Goal: Navigation & Orientation: Find specific page/section

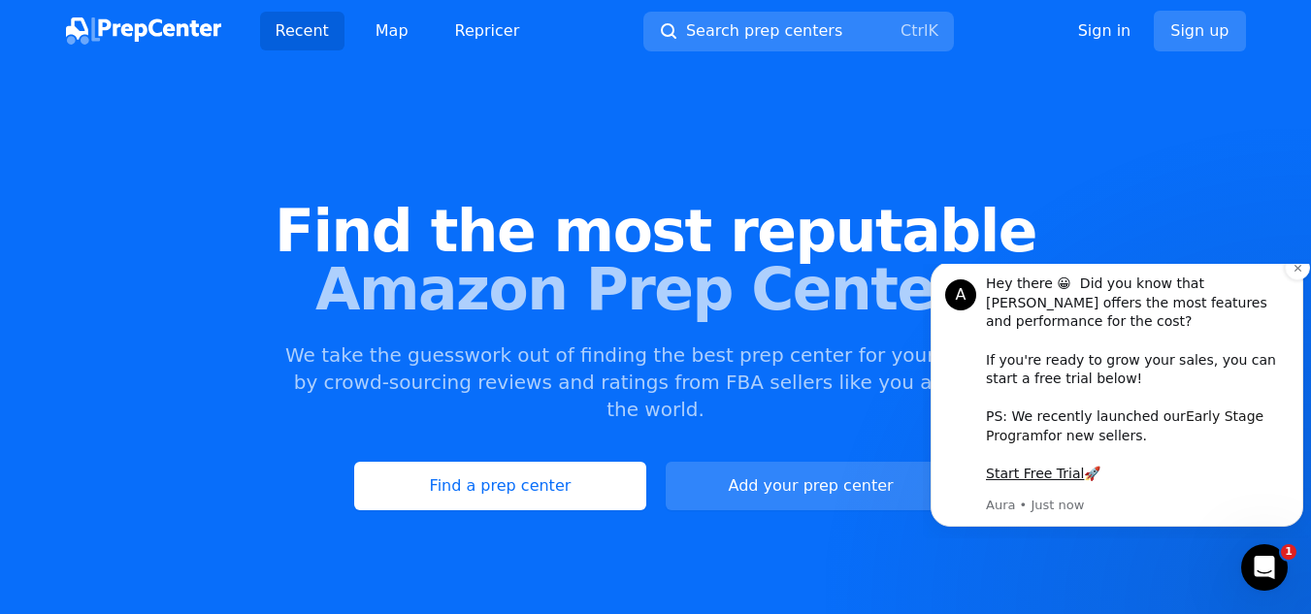
click at [1194, 418] on link "Early Stage Program" at bounding box center [1125, 426] width 278 height 35
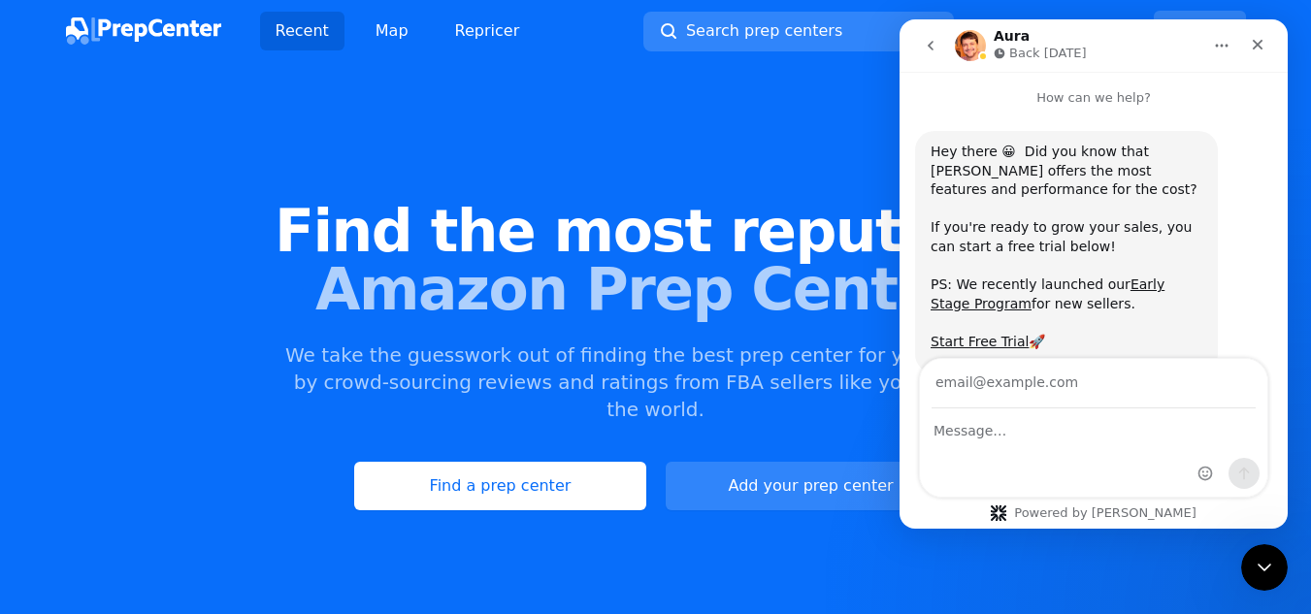
scroll to position [55, 0]
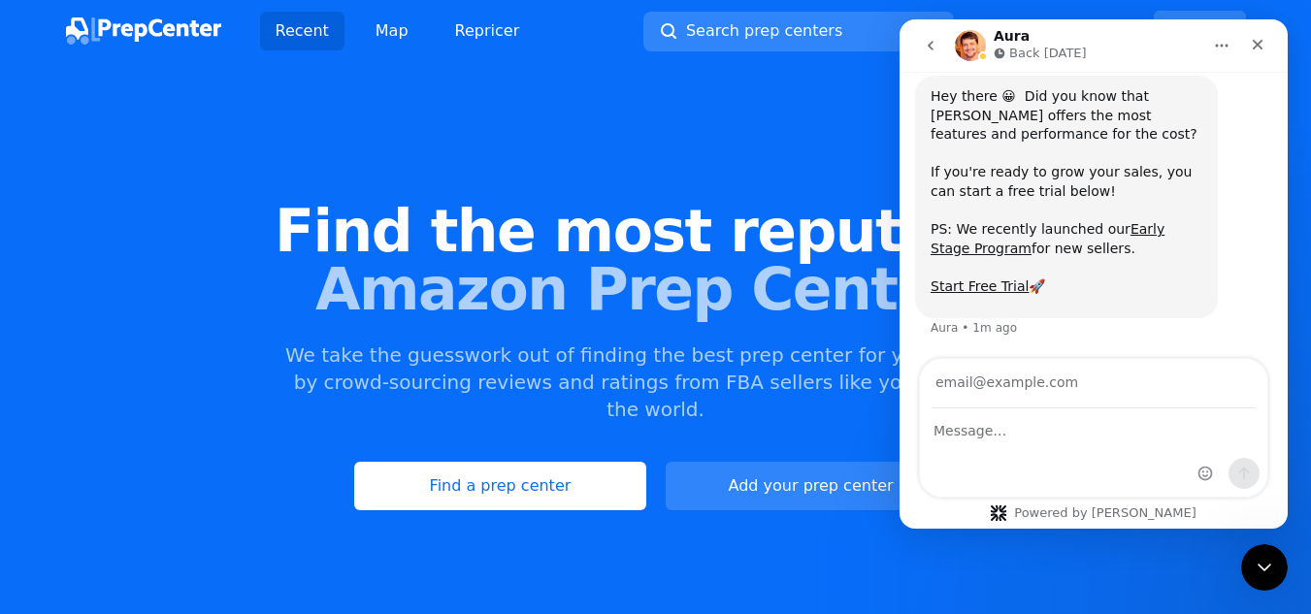
click at [853, 122] on div "Find the most reputable Amazon Prep Centers We take the guesswork out of findin…" at bounding box center [655, 356] width 1311 height 526
click at [1269, 41] on div "Close" at bounding box center [1257, 44] width 35 height 35
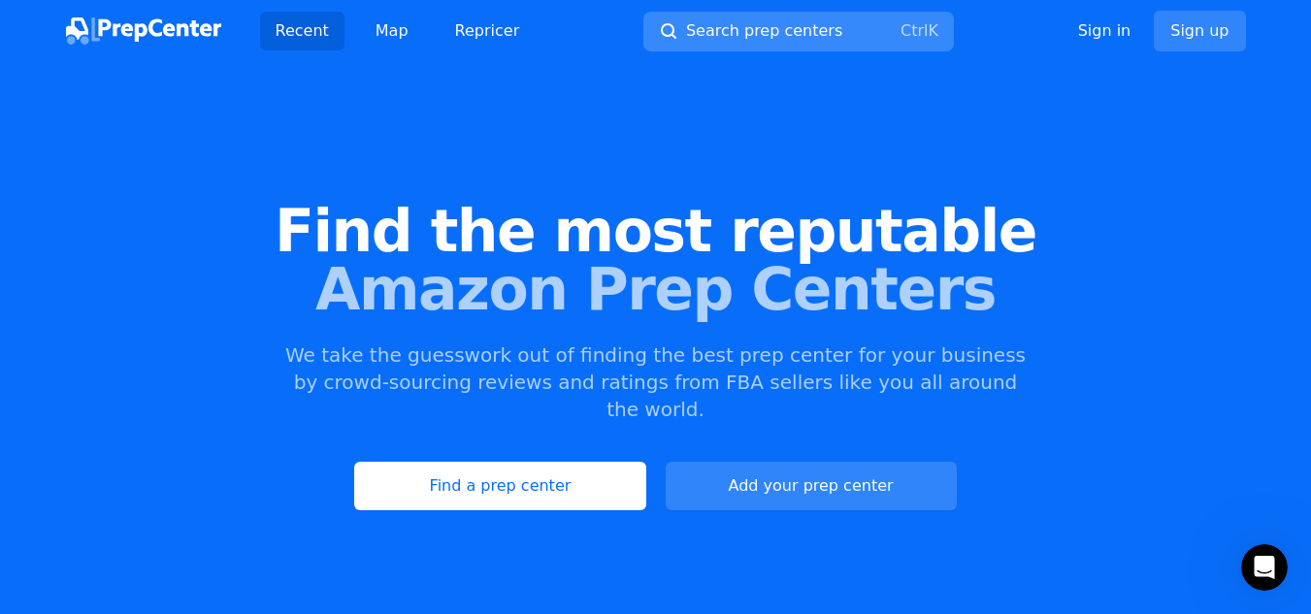
click at [781, 38] on span "Search prep centers" at bounding box center [764, 30] width 156 height 23
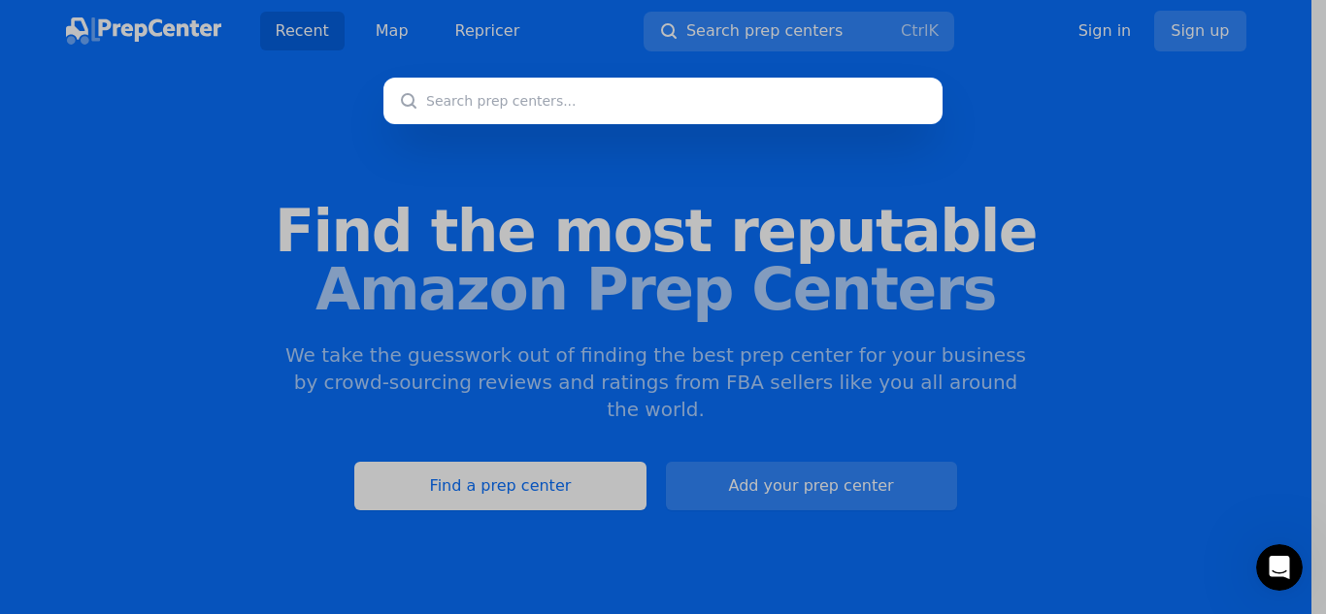
click at [1034, 55] on div at bounding box center [663, 307] width 1326 height 614
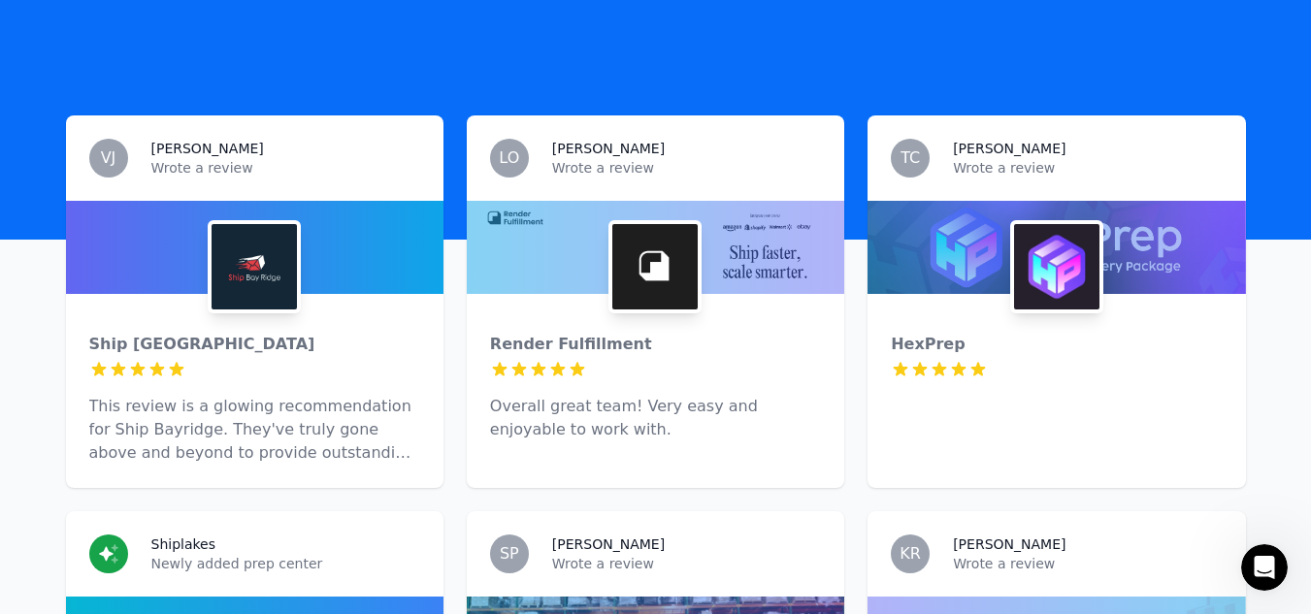
scroll to position [582, 0]
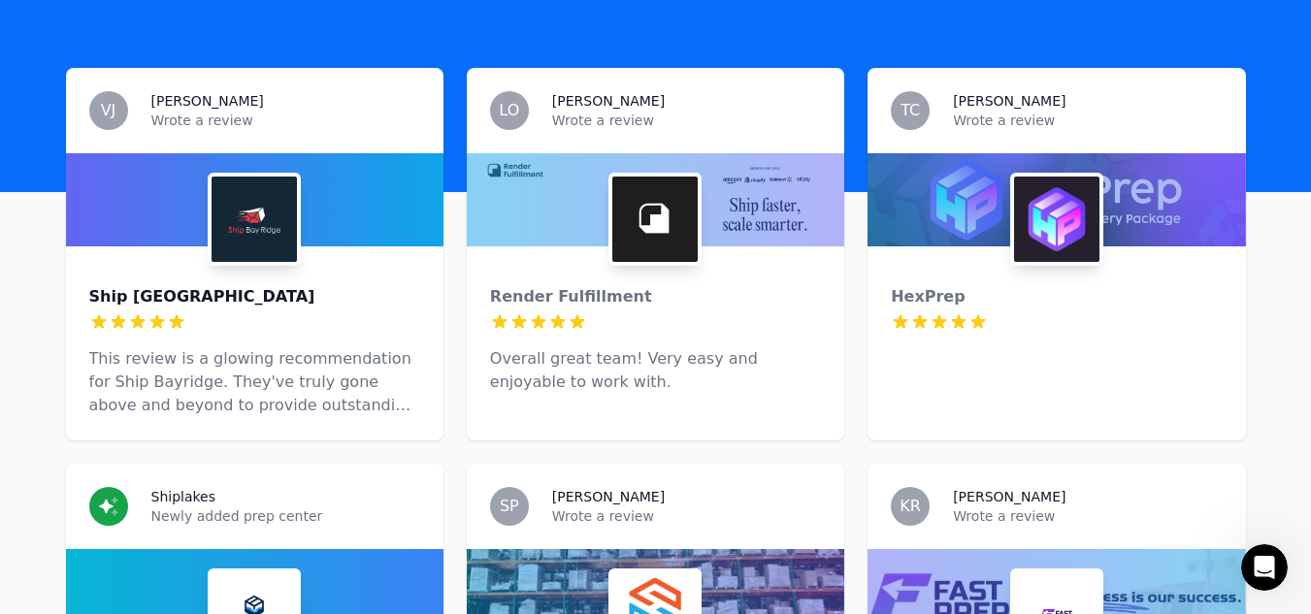
click at [200, 285] on div "Ship [GEOGRAPHIC_DATA]" at bounding box center [254, 296] width 331 height 23
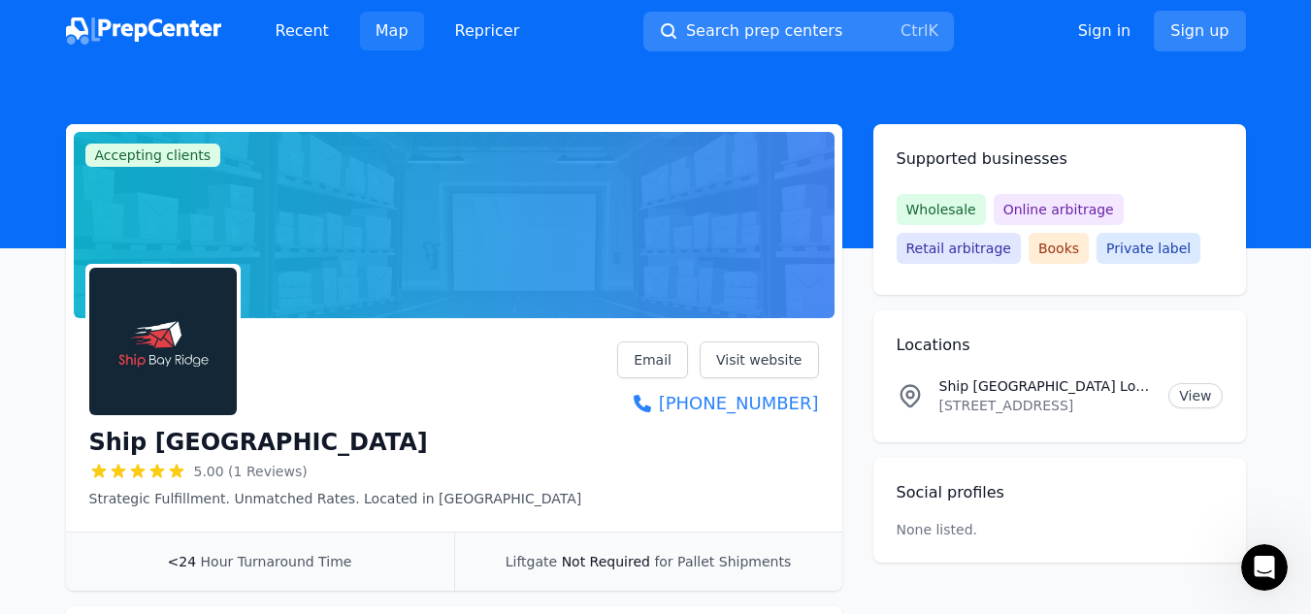
click at [400, 33] on link "Map" at bounding box center [392, 31] width 64 height 39
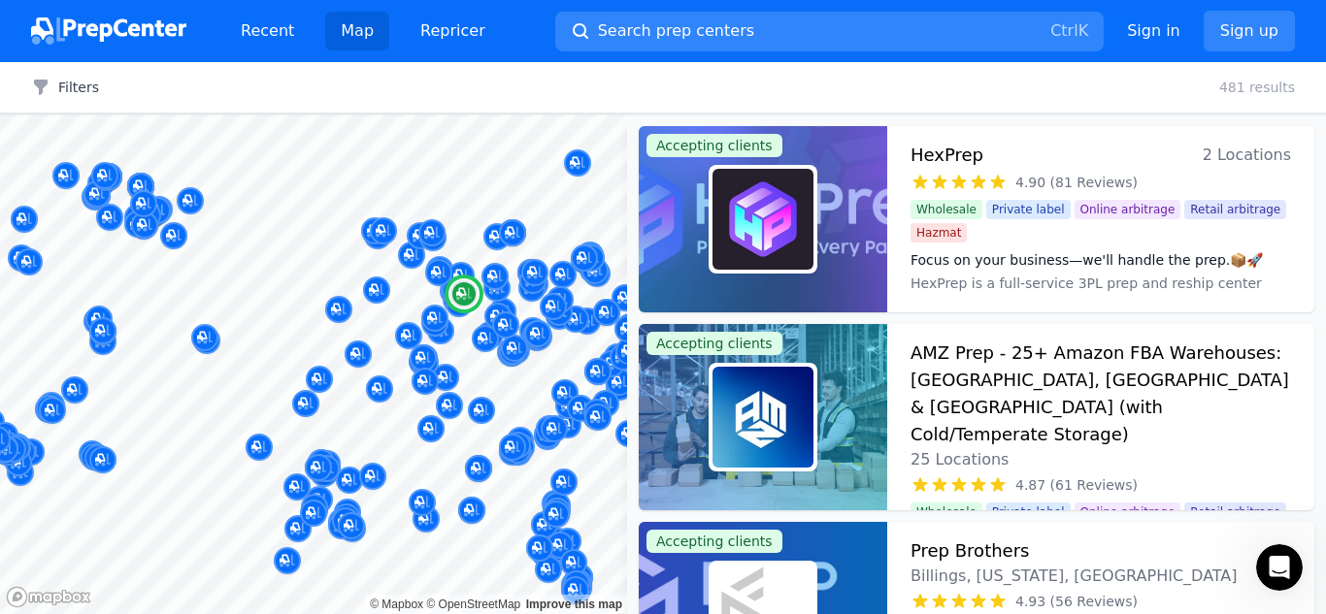
click at [1246, 156] on span "2 Locations" at bounding box center [1247, 155] width 88 height 27
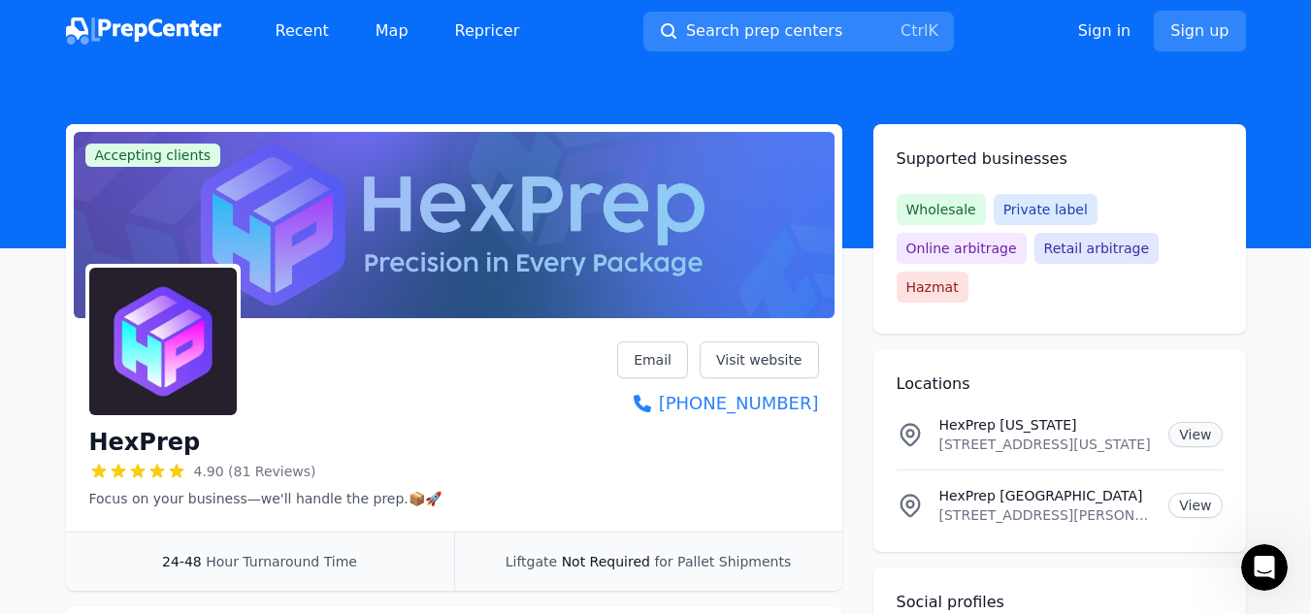
click at [1191, 422] on link "View" at bounding box center [1195, 434] width 53 height 25
